Goal: Find specific page/section: Find specific page/section

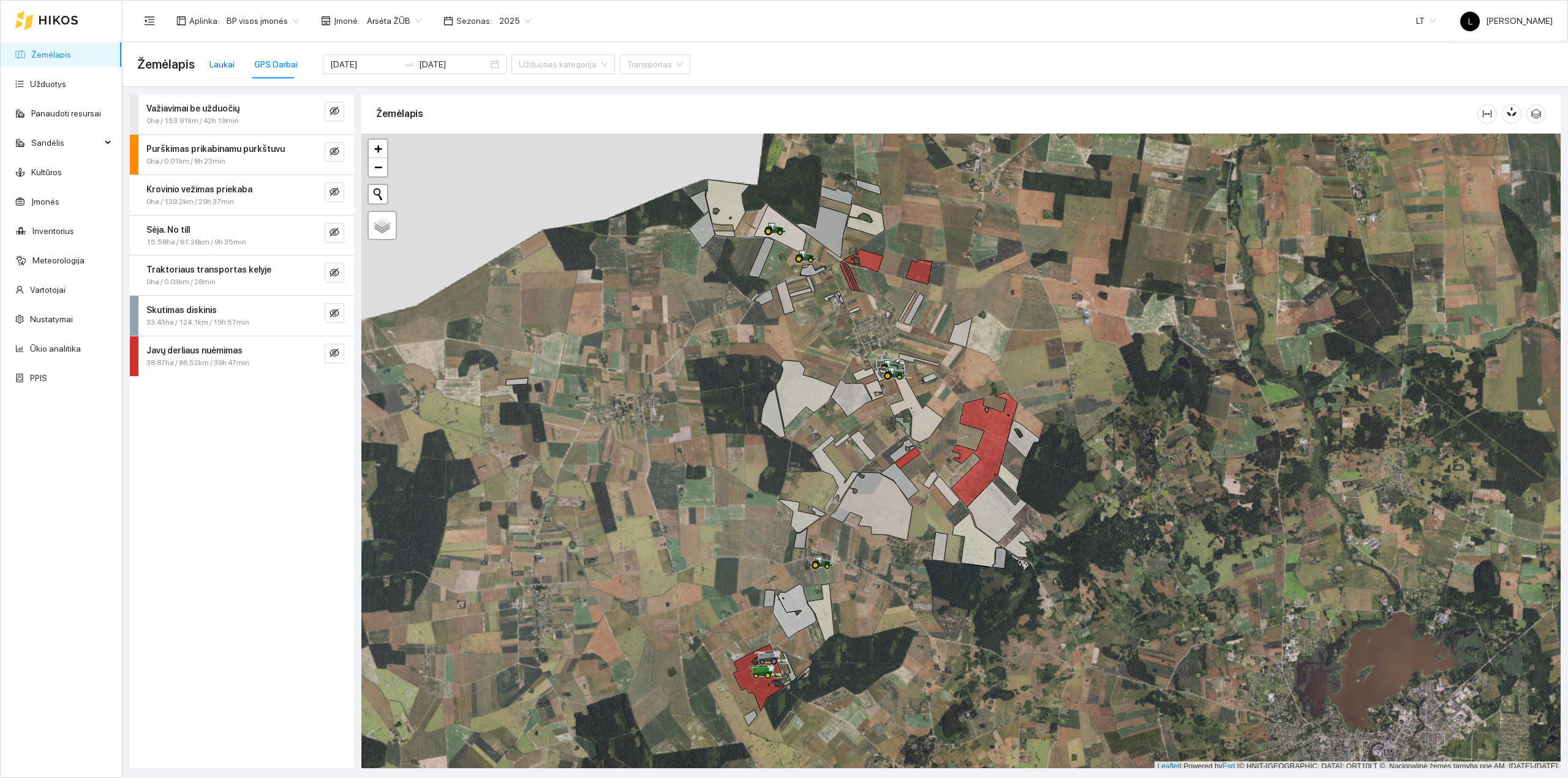
click at [221, 65] on div "Laukai" at bounding box center [222, 64] width 26 height 14
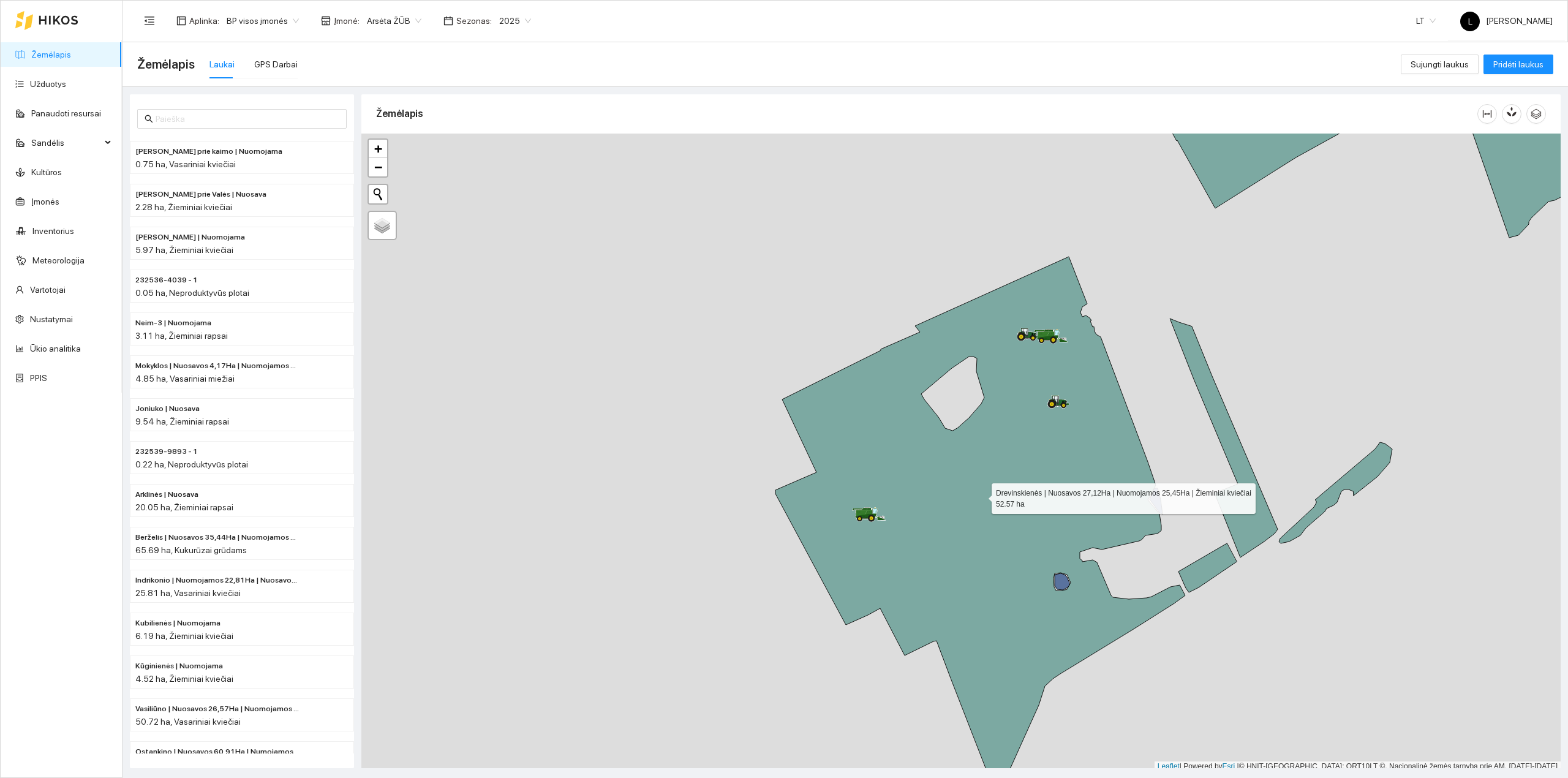
scroll to position [3, 0]
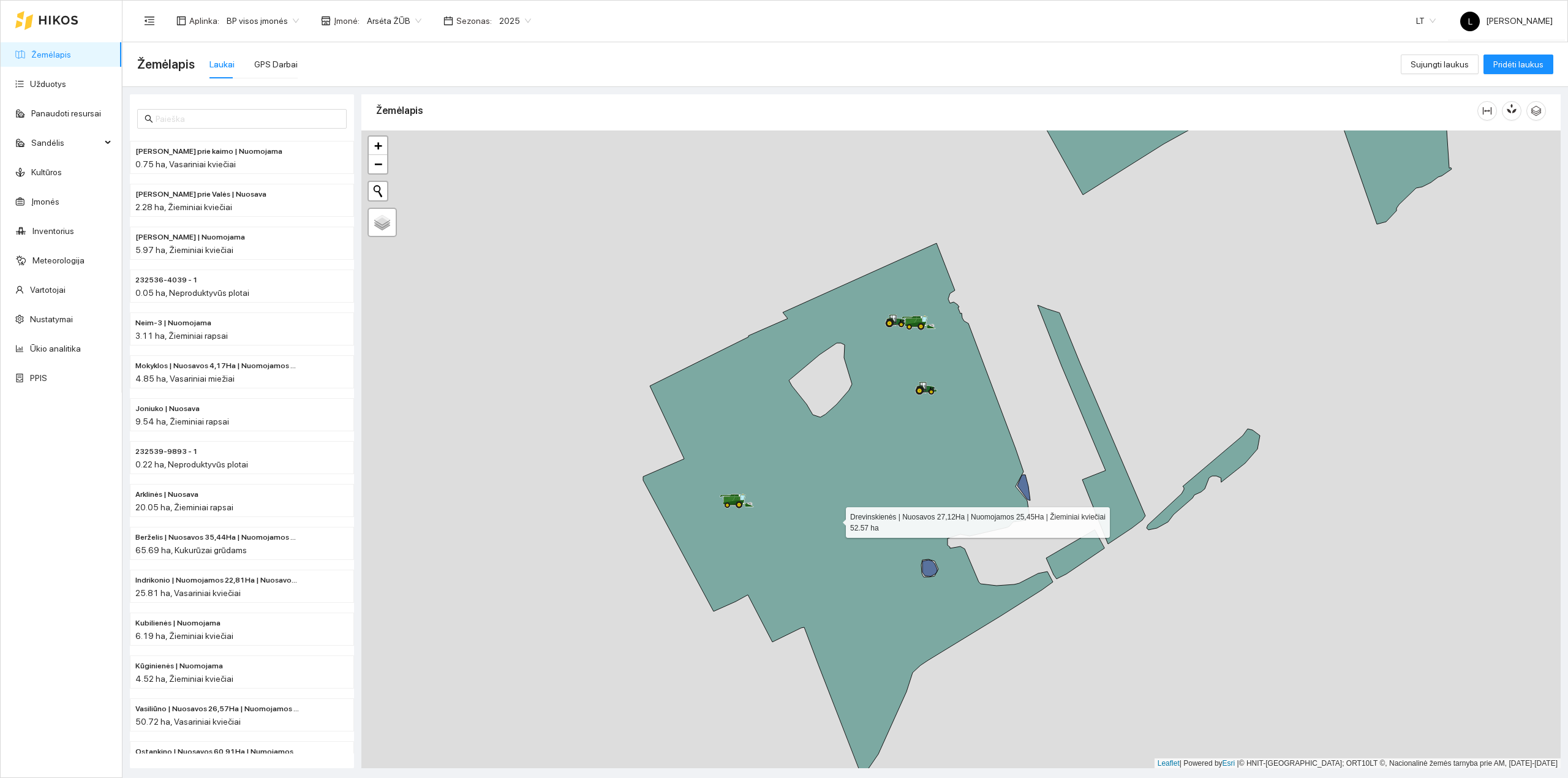
drag, startPoint x: 968, startPoint y: 530, endPoint x: 835, endPoint y: 520, distance: 133.4
click at [835, 520] on icon at bounding box center [848, 510] width 410 height 534
click at [278, 63] on div "GPS Darbai" at bounding box center [276, 64] width 44 height 14
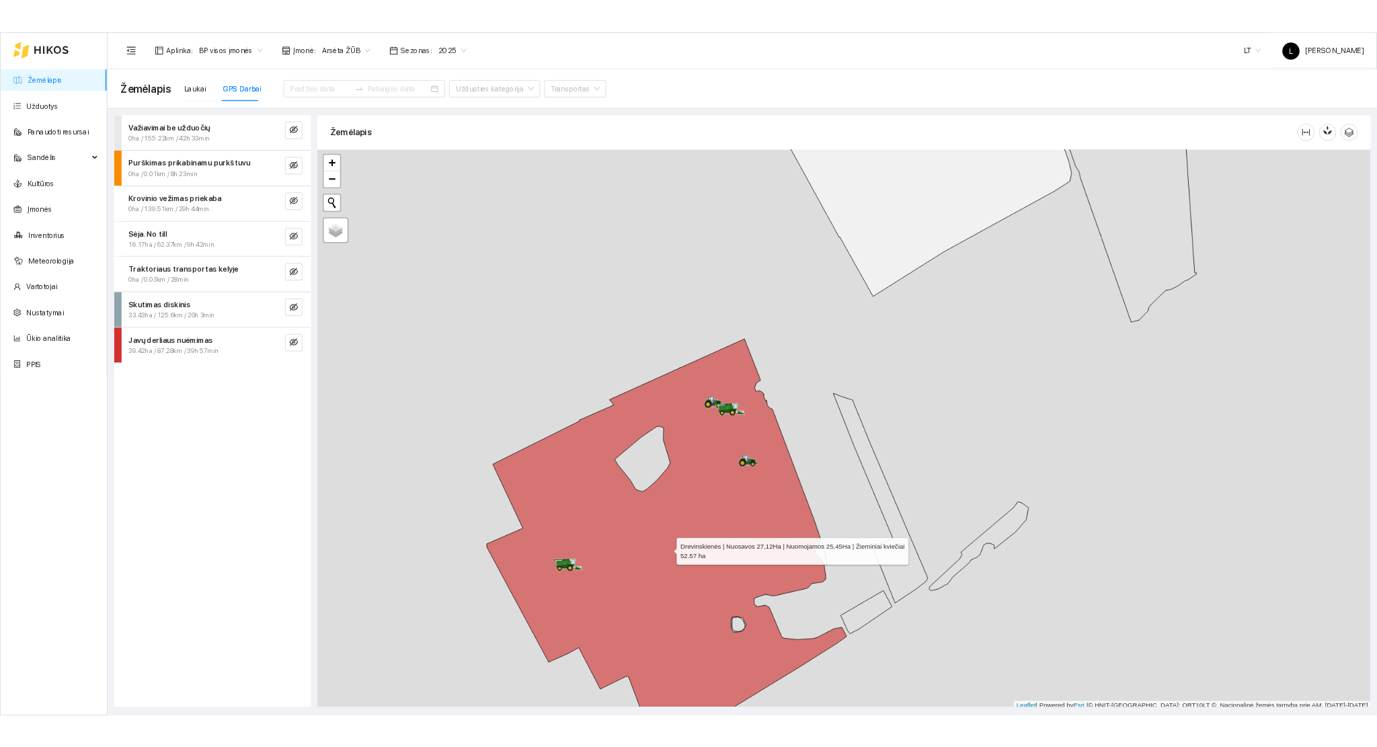
scroll to position [3, 0]
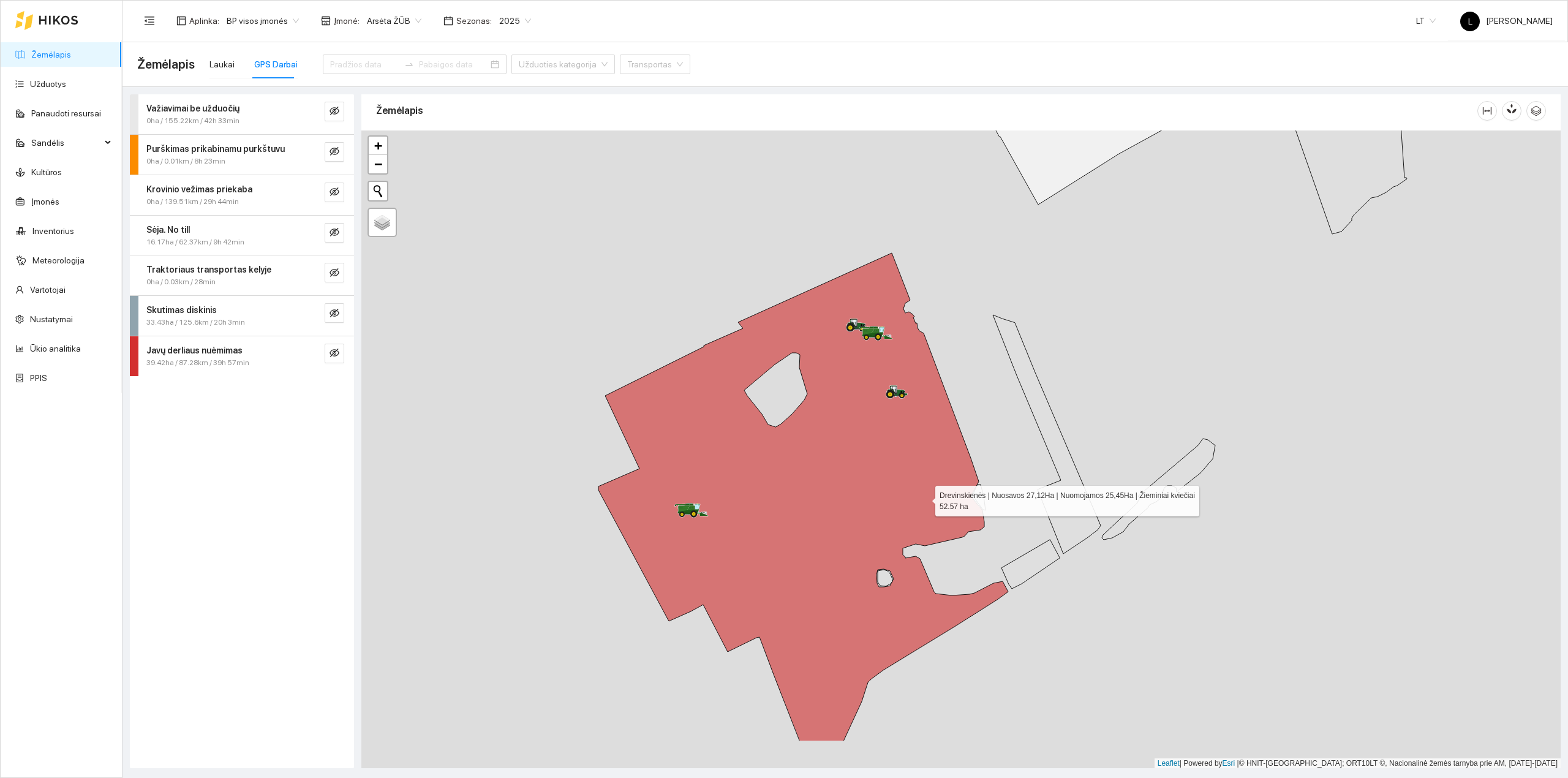
drag, startPoint x: 880, startPoint y: 593, endPoint x: 924, endPoint y: 496, distance: 106.5
click at [924, 497] on icon at bounding box center [804, 497] width 410 height 488
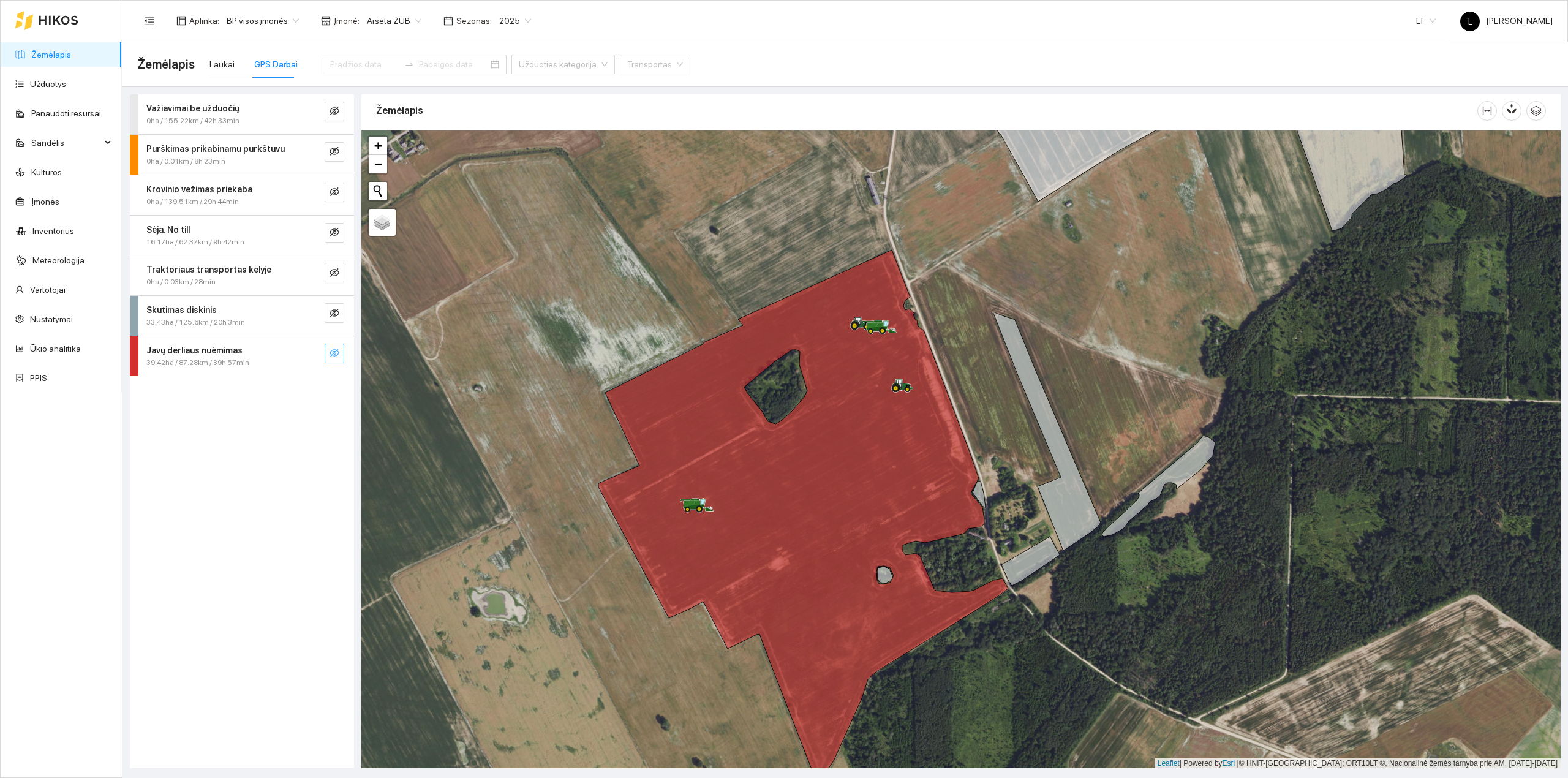
click at [333, 358] on icon "eye-invisible" at bounding box center [334, 353] width 10 height 10
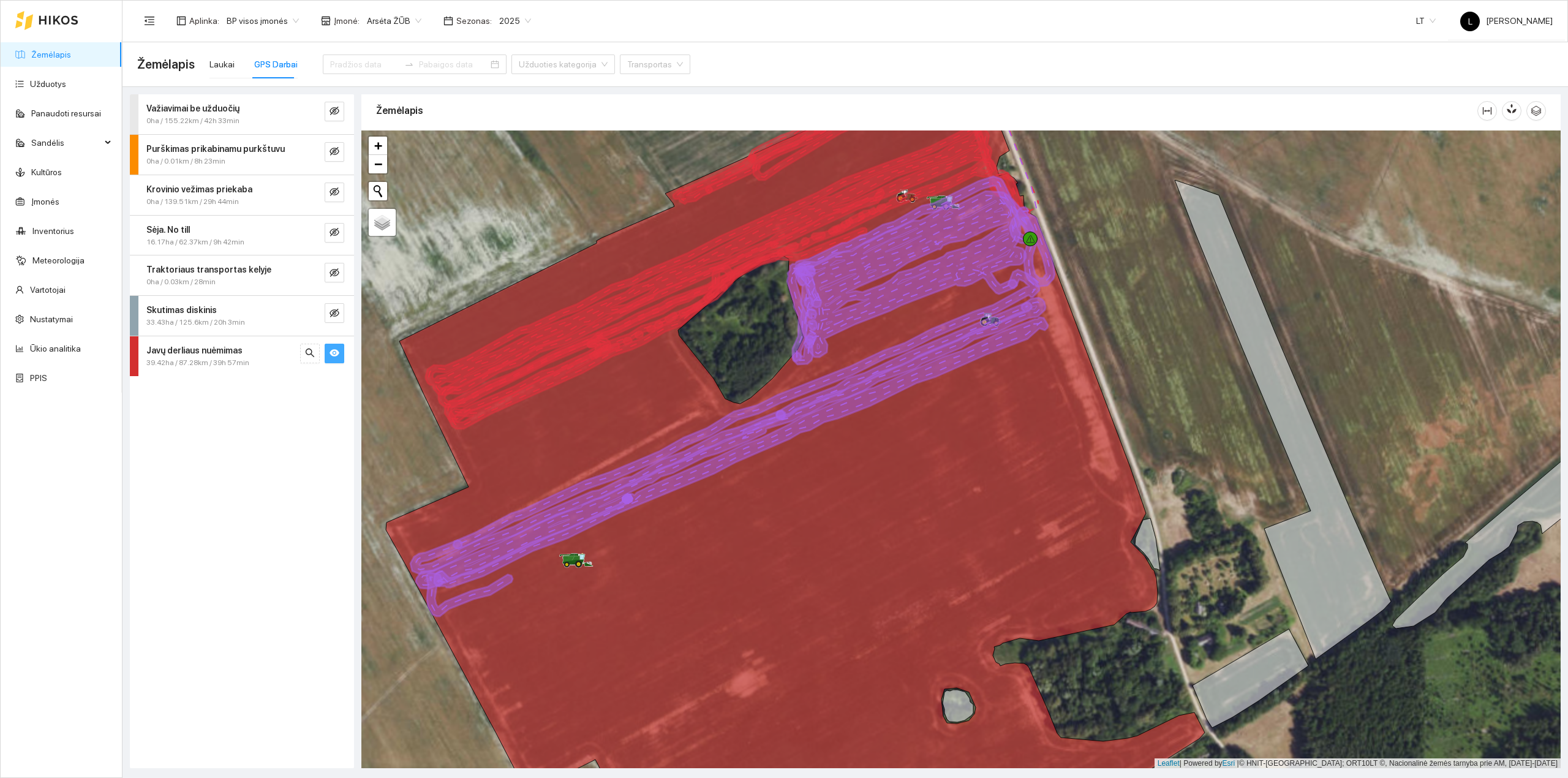
drag, startPoint x: 872, startPoint y: 410, endPoint x: 892, endPoint y: 355, distance: 58.5
click at [892, 344] on icon at bounding box center [745, 409] width 586 height 279
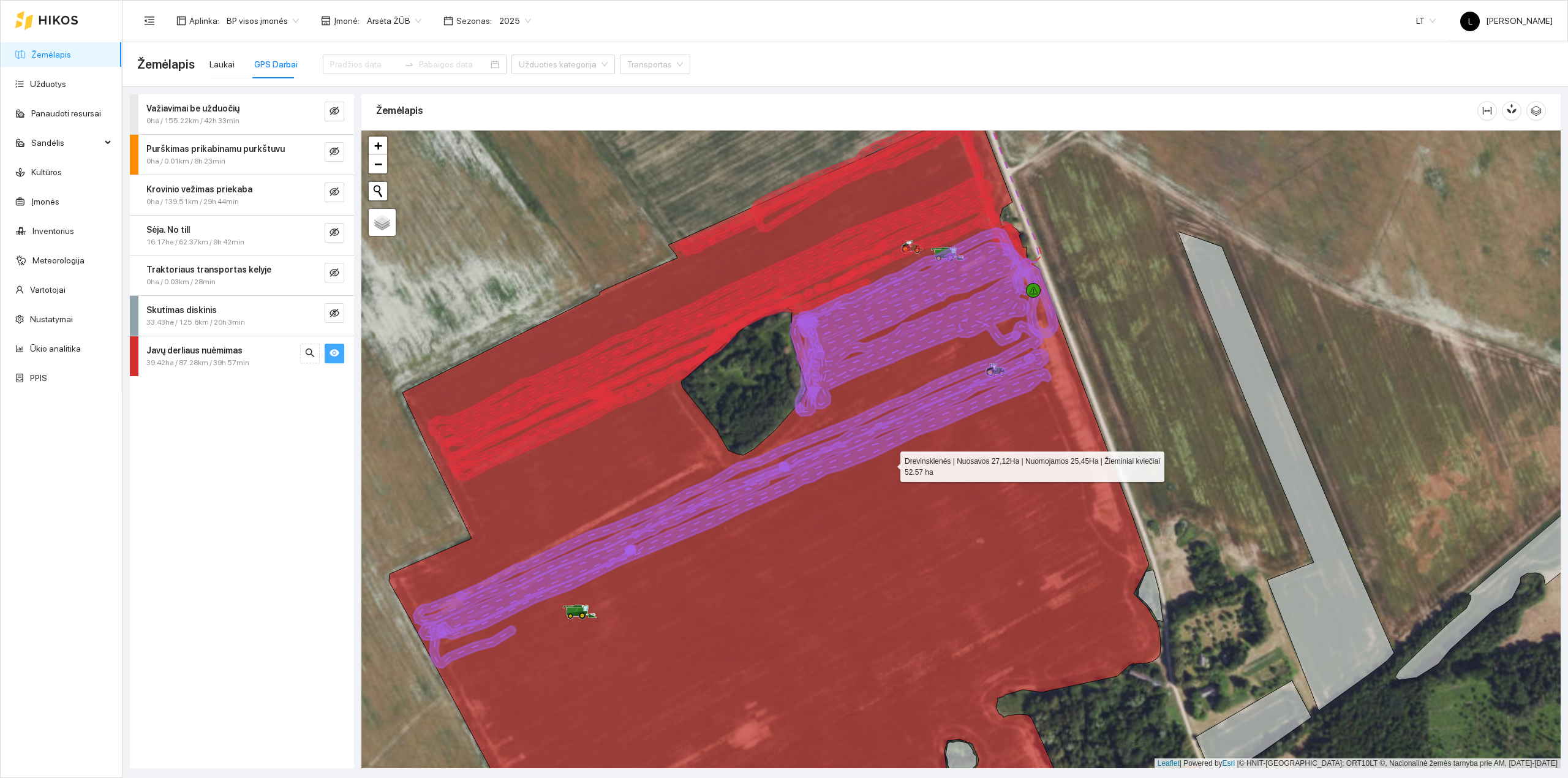
drag, startPoint x: 890, startPoint y: 414, endPoint x: 888, endPoint y: 464, distance: 50.0
click at [888, 463] on icon at bounding box center [798, 507] width 819 height 768
